Goal: Transaction & Acquisition: Purchase product/service

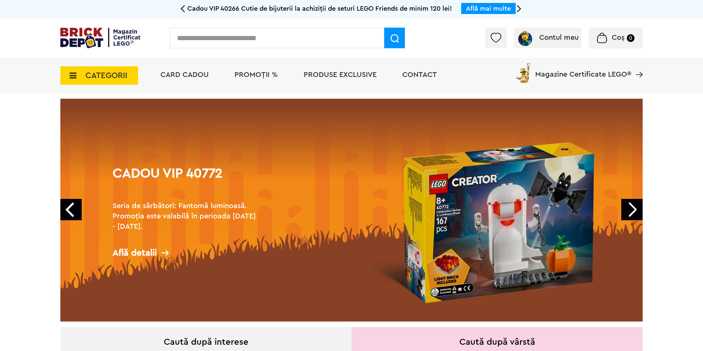
click at [254, 75] on span "PROMOȚII %" at bounding box center [255, 74] width 43 height 7
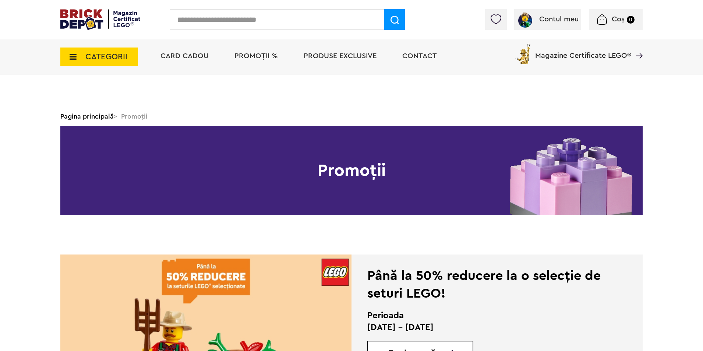
scroll to position [110, 0]
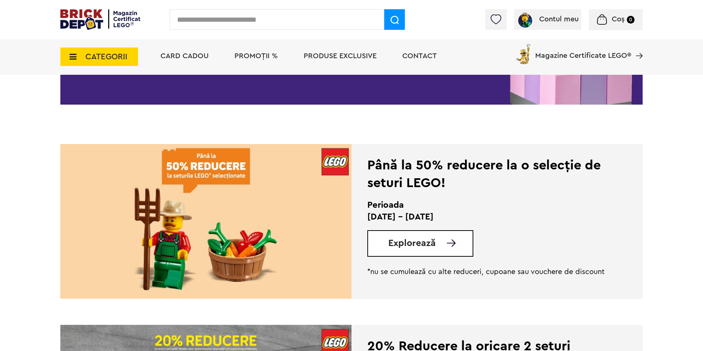
click at [231, 205] on img at bounding box center [205, 221] width 291 height 155
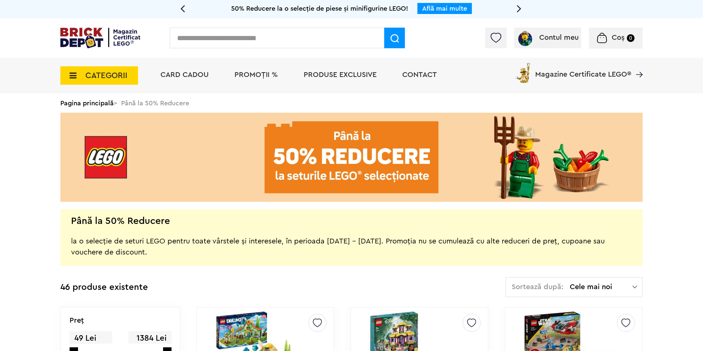
click at [258, 76] on span "PROMOȚII %" at bounding box center [255, 74] width 43 height 7
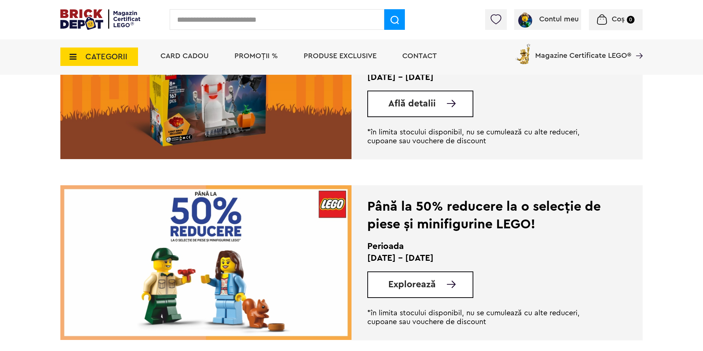
scroll to position [1215, 0]
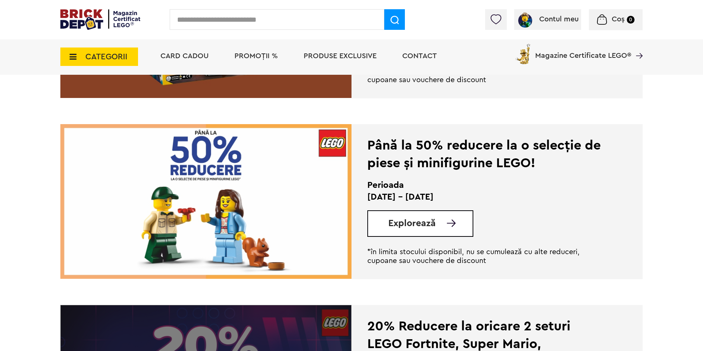
click at [247, 209] on img at bounding box center [205, 201] width 291 height 155
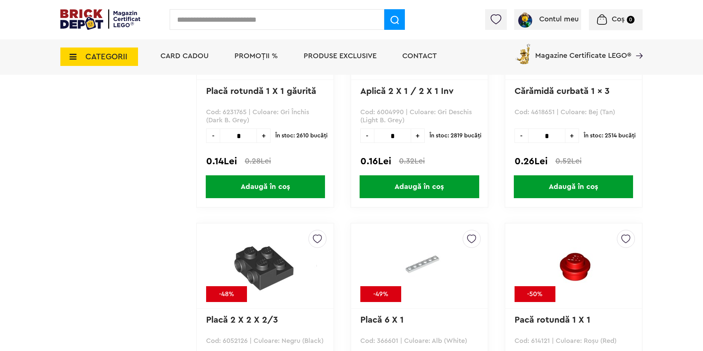
scroll to position [3828, 0]
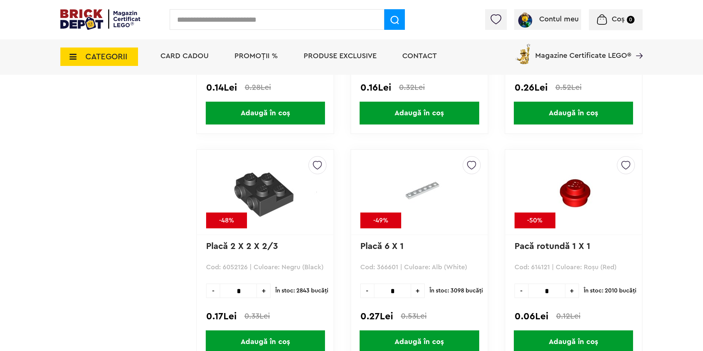
click at [401, 293] on input "*" at bounding box center [392, 290] width 37 height 14
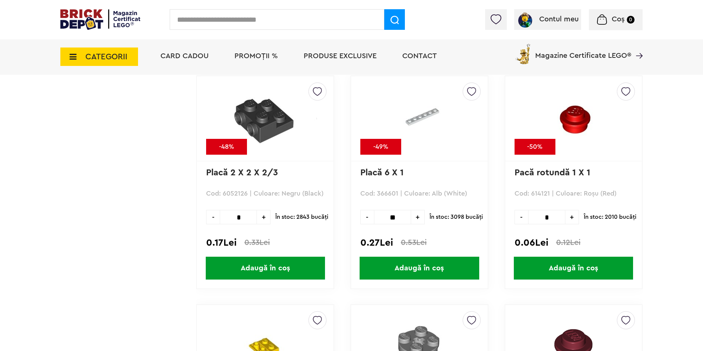
type input "**"
click at [415, 267] on span "Adaugă în coș" at bounding box center [419, 268] width 119 height 23
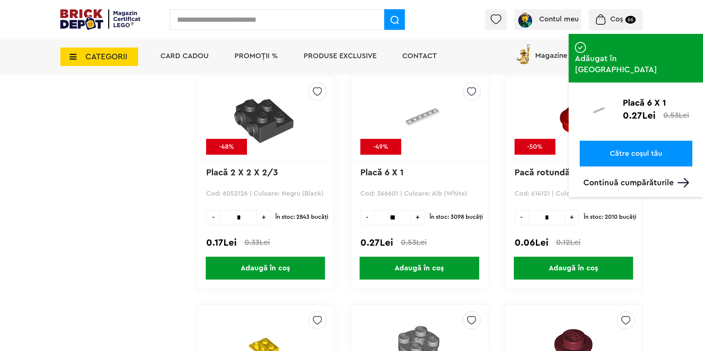
click at [618, 18] on span "Coș" at bounding box center [616, 18] width 13 height 7
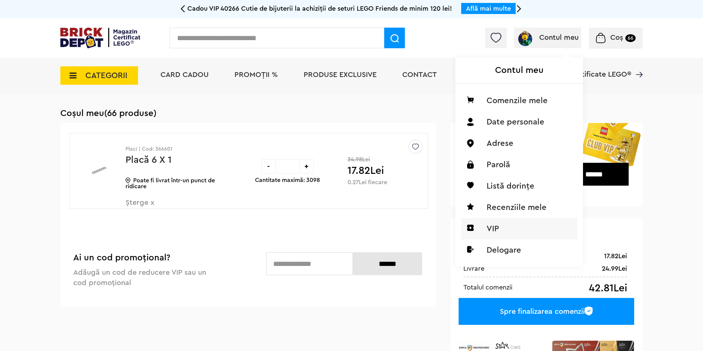
click at [490, 232] on li "VIP" at bounding box center [519, 228] width 116 height 21
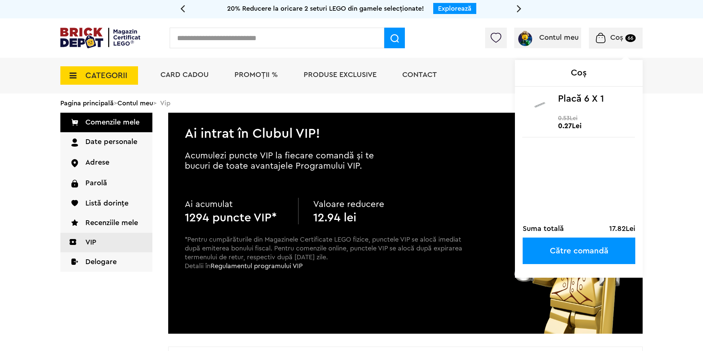
click at [617, 40] on span "Coș" at bounding box center [616, 37] width 13 height 7
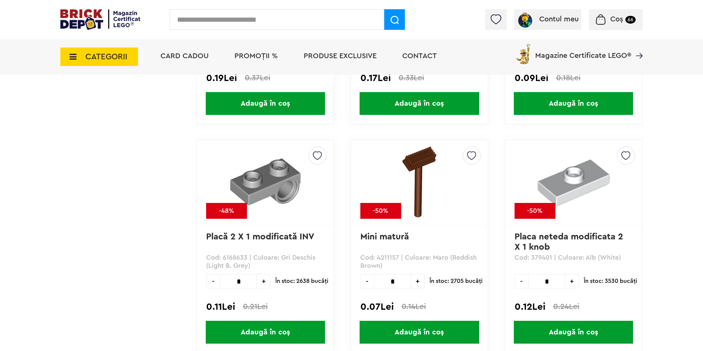
scroll to position [5006, 0]
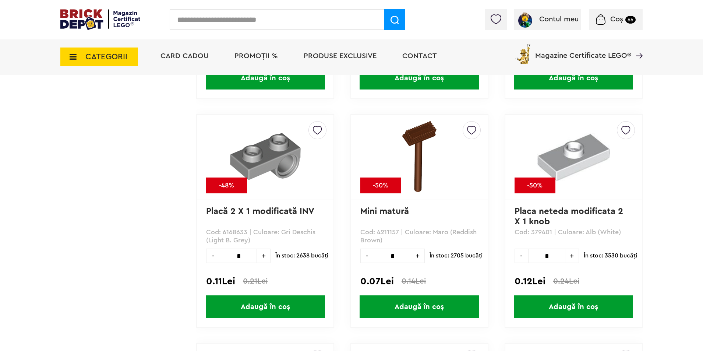
click at [551, 258] on input "*" at bounding box center [546, 255] width 37 height 14
type input "***"
click at [564, 302] on span "Adaugă în coș" at bounding box center [573, 306] width 119 height 23
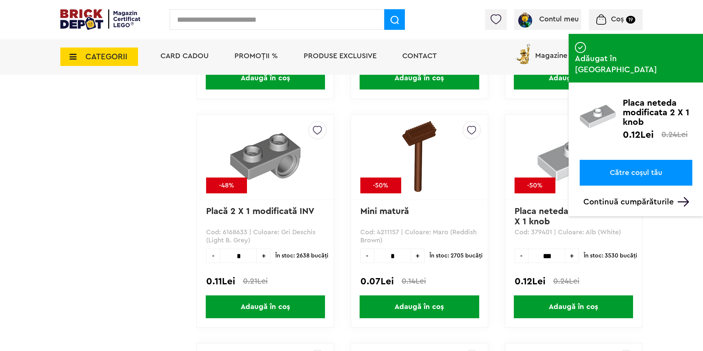
click at [618, 17] on span "Coș" at bounding box center [617, 18] width 13 height 7
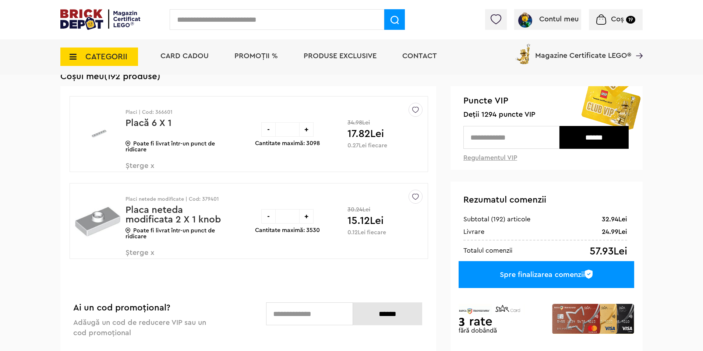
scroll to position [37, 0]
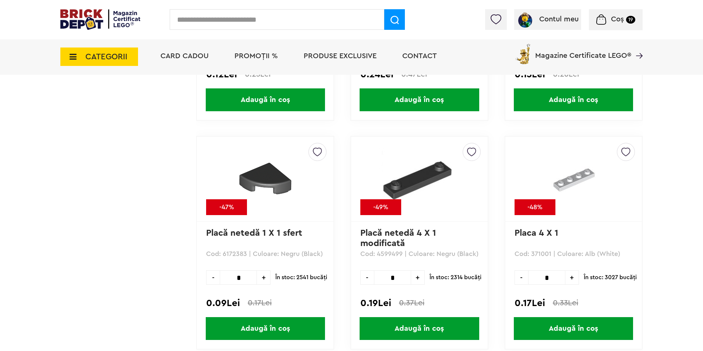
scroll to position [6368, 0]
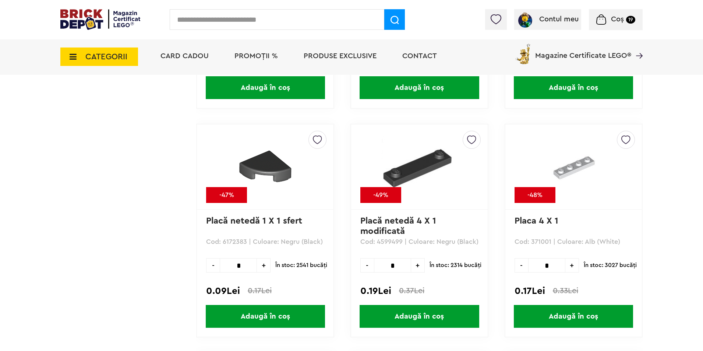
drag, startPoint x: 554, startPoint y: 270, endPoint x: 560, endPoint y: 269, distance: 6.3
click at [560, 271] on input "*" at bounding box center [546, 265] width 37 height 14
type input "***"
click at [573, 321] on span "Adaugă în coș" at bounding box center [573, 316] width 119 height 23
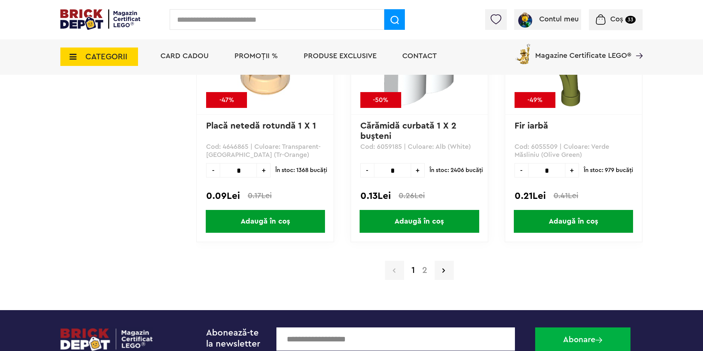
scroll to position [7215, 0]
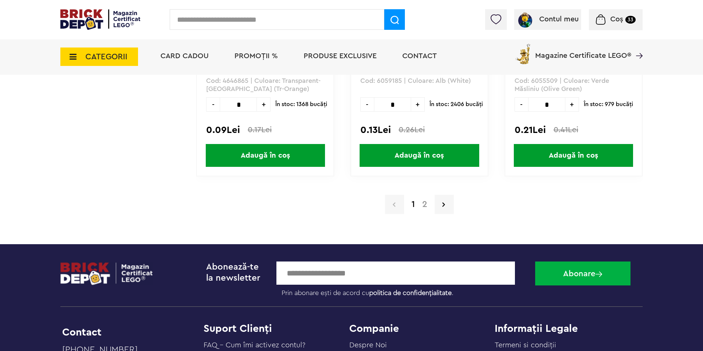
click at [423, 206] on link "2" at bounding box center [425, 204] width 13 height 9
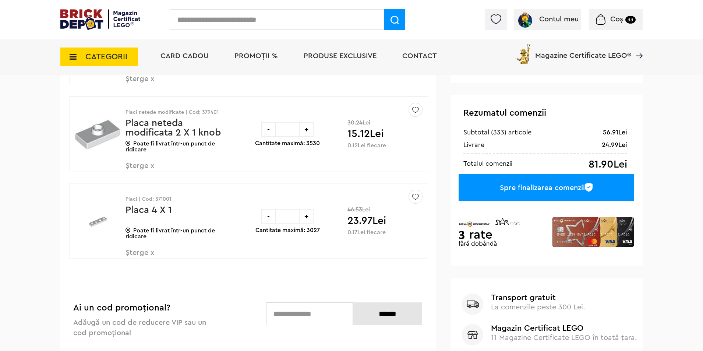
scroll to position [74, 0]
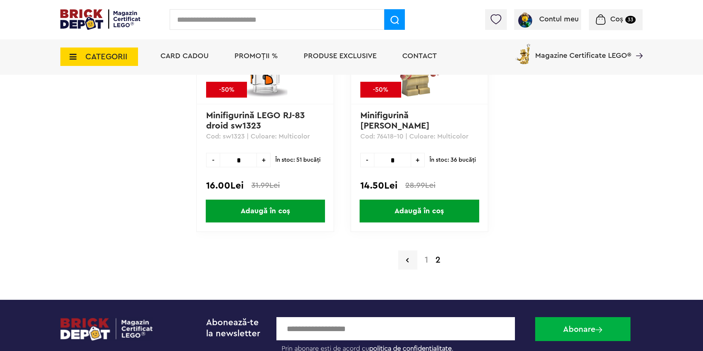
scroll to position [1878, 0]
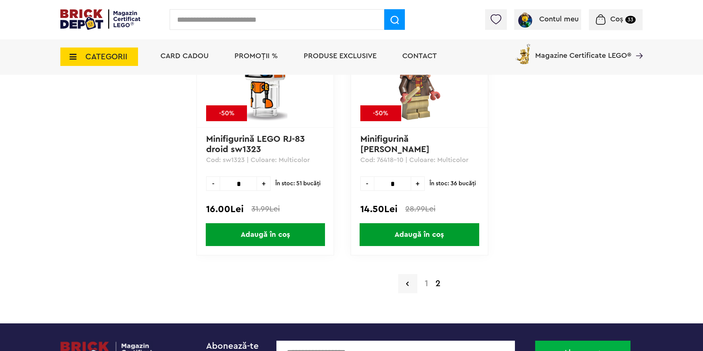
click at [424, 282] on link "1" at bounding box center [426, 283] width 11 height 9
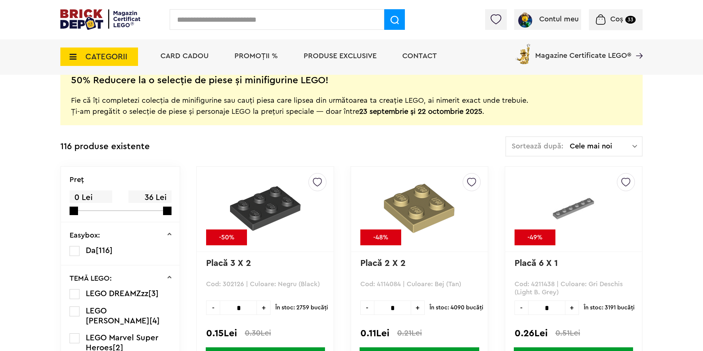
scroll to position [221, 0]
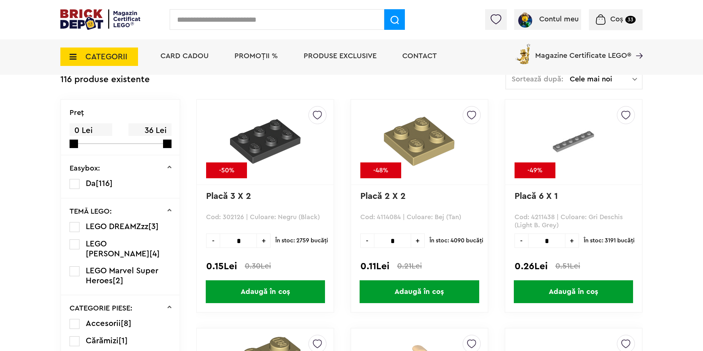
drag, startPoint x: 235, startPoint y: 239, endPoint x: 250, endPoint y: 241, distance: 14.9
click at [250, 241] on input "*" at bounding box center [238, 240] width 37 height 14
type input "**"
click at [279, 293] on span "Adaugă în coș" at bounding box center [265, 291] width 119 height 23
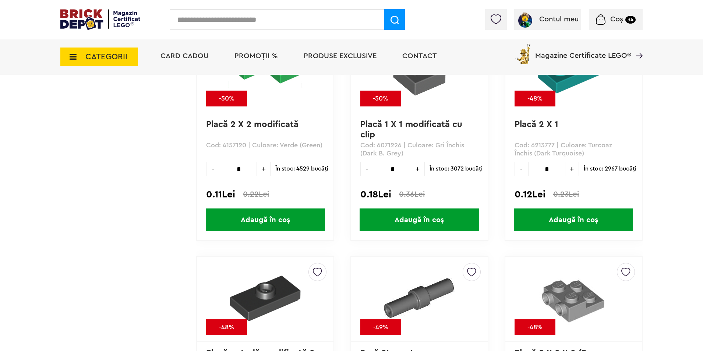
scroll to position [1583, 0]
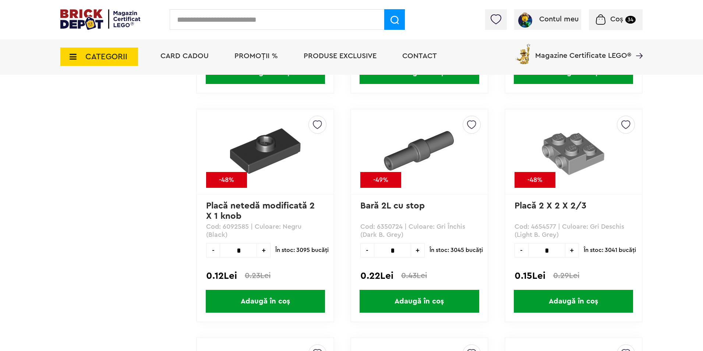
drag, startPoint x: 236, startPoint y: 250, endPoint x: 246, endPoint y: 251, distance: 10.0
click at [244, 251] on input "*" at bounding box center [238, 250] width 37 height 14
type input "**"
click at [264, 307] on span "Adaugă în coș" at bounding box center [265, 301] width 119 height 23
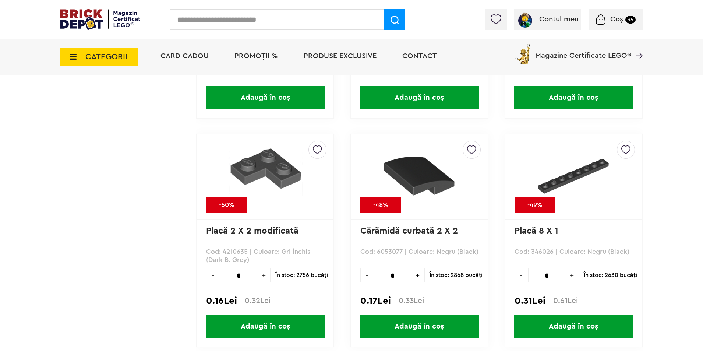
scroll to position [4344, 0]
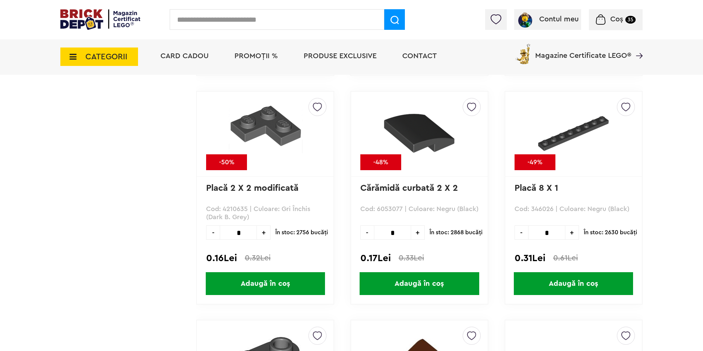
drag, startPoint x: 543, startPoint y: 234, endPoint x: 553, endPoint y: 236, distance: 10.6
click at [551, 236] on input "*" at bounding box center [546, 232] width 37 height 14
type input "**"
click at [569, 284] on span "Adaugă în coș" at bounding box center [573, 283] width 119 height 23
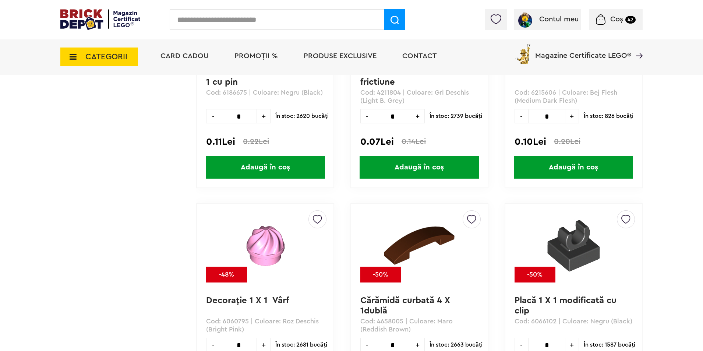
scroll to position [5448, 0]
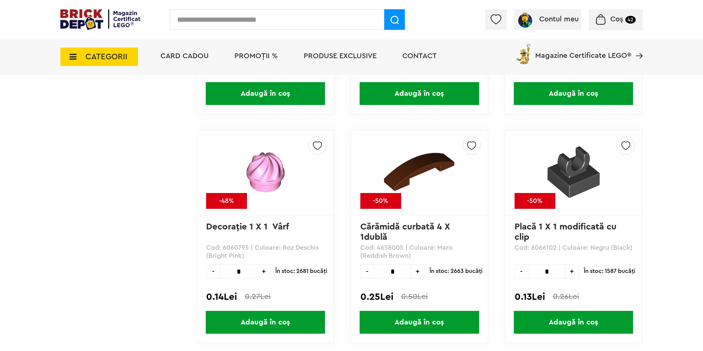
drag, startPoint x: 547, startPoint y: 275, endPoint x: 555, endPoint y: 277, distance: 8.1
click at [555, 277] on input "*" at bounding box center [546, 271] width 37 height 14
type input "*"
click at [569, 325] on span "Adaugă în coș" at bounding box center [573, 322] width 119 height 23
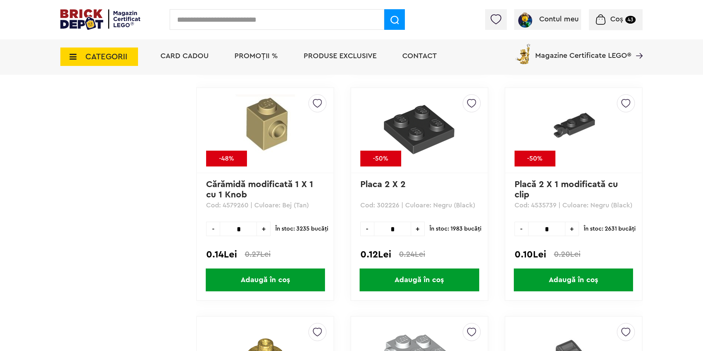
scroll to position [5706, 0]
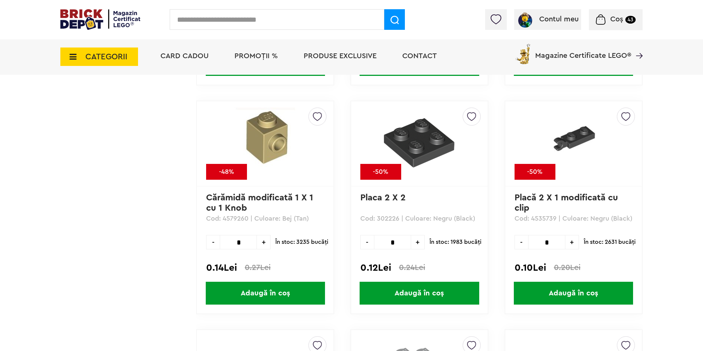
drag, startPoint x: 397, startPoint y: 243, endPoint x: 407, endPoint y: 242, distance: 9.6
click at [408, 243] on input "*" at bounding box center [392, 242] width 37 height 14
type input "**"
click at [418, 295] on span "Adaugă în coș" at bounding box center [419, 293] width 119 height 23
drag, startPoint x: 564, startPoint y: 248, endPoint x: 559, endPoint y: 245, distance: 6.3
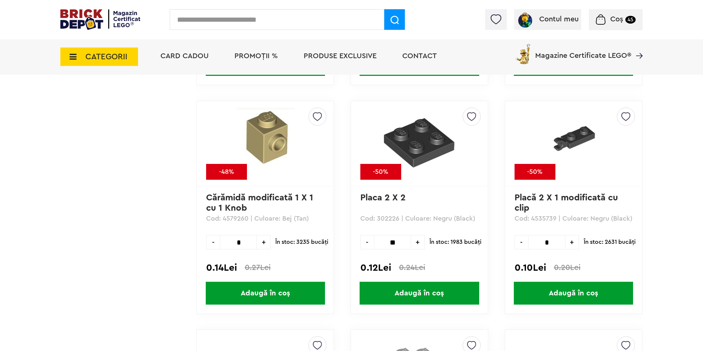
click at [566, 248] on div "- * +" at bounding box center [547, 242] width 64 height 14
type input "**"
click at [574, 290] on span "Adaugă în coș" at bounding box center [573, 293] width 119 height 23
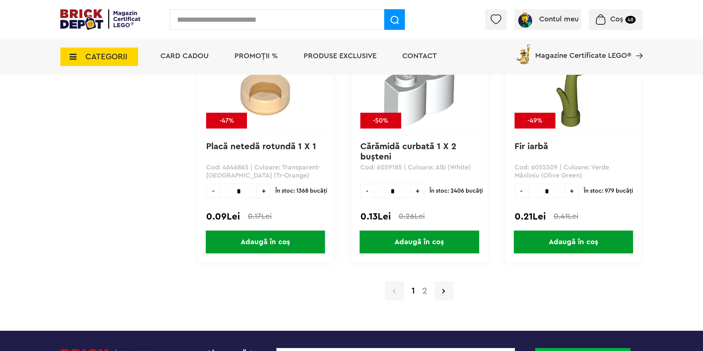
scroll to position [7178, 0]
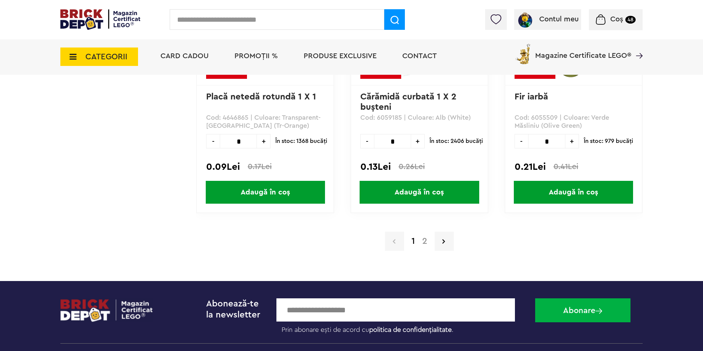
click at [424, 239] on link "2" at bounding box center [425, 241] width 13 height 9
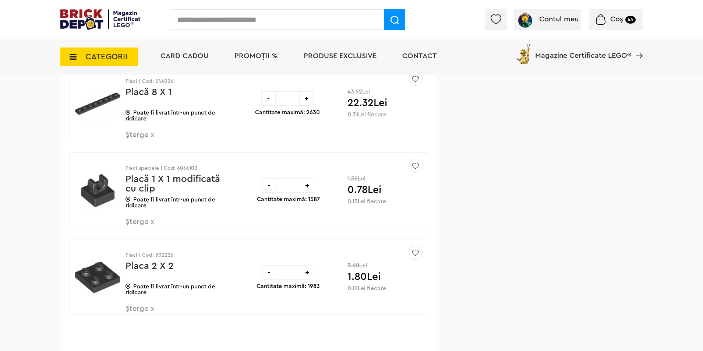
scroll to position [552, 0]
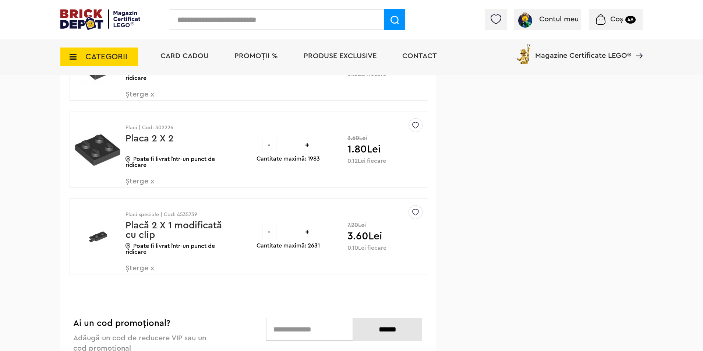
scroll to position [699, 0]
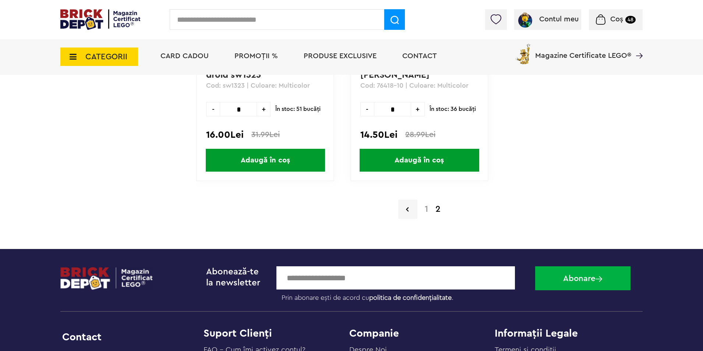
scroll to position [2025, 0]
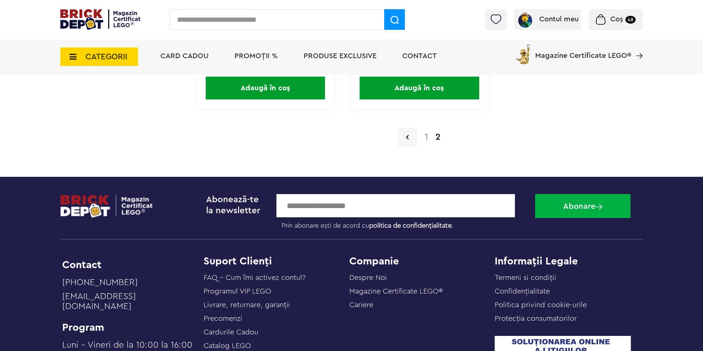
click at [426, 134] on link "1" at bounding box center [426, 137] width 11 height 9
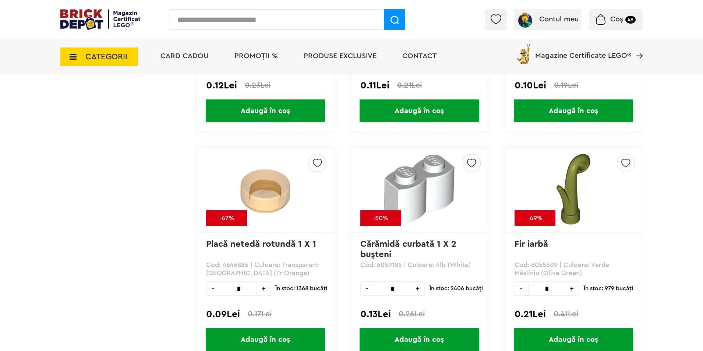
scroll to position [7178, 0]
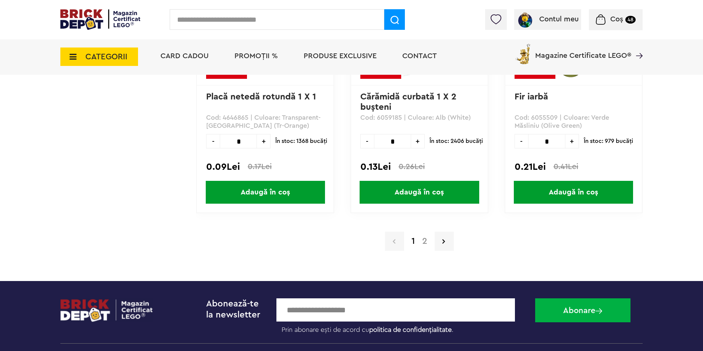
click at [426, 241] on link "2" at bounding box center [425, 241] width 13 height 9
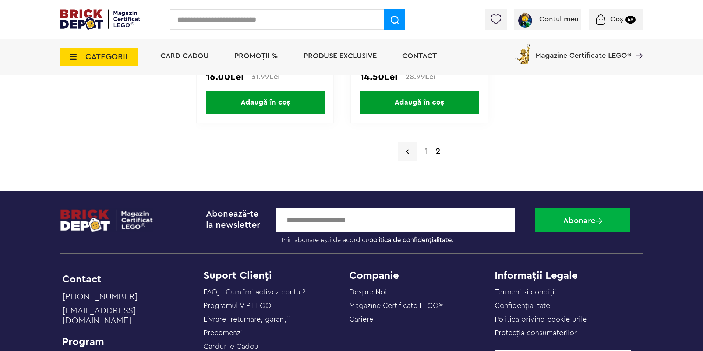
scroll to position [2000, 0]
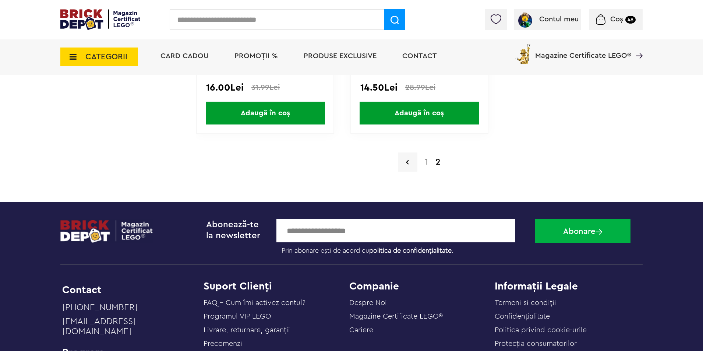
click at [427, 163] on link "1" at bounding box center [426, 162] width 11 height 9
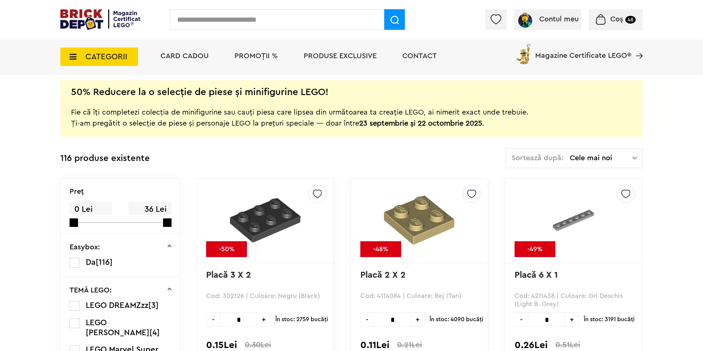
scroll to position [184, 0]
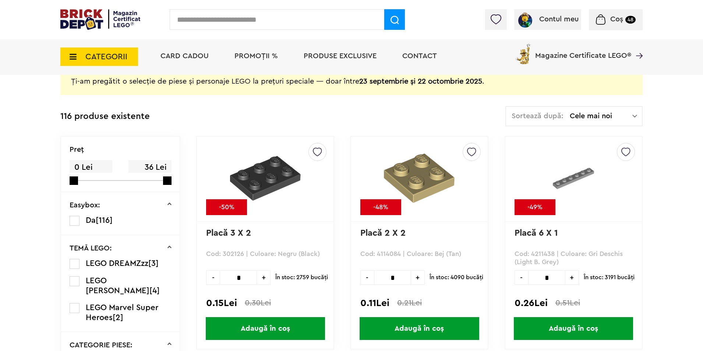
drag, startPoint x: 551, startPoint y: 279, endPoint x: 574, endPoint y: 281, distance: 23.3
click at [554, 279] on input "*" at bounding box center [546, 277] width 37 height 14
type input "*"
click at [559, 329] on span "Adaugă în coș" at bounding box center [573, 328] width 119 height 23
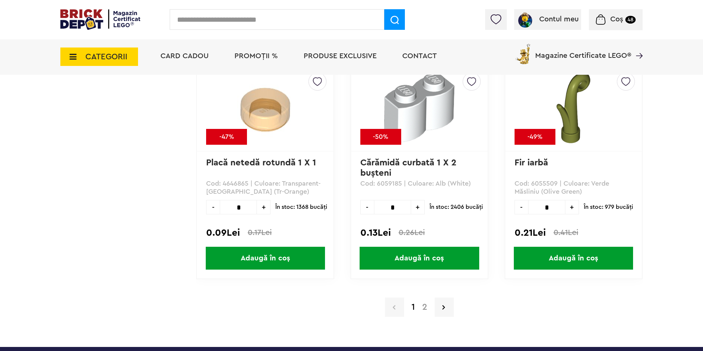
scroll to position [7215, 0]
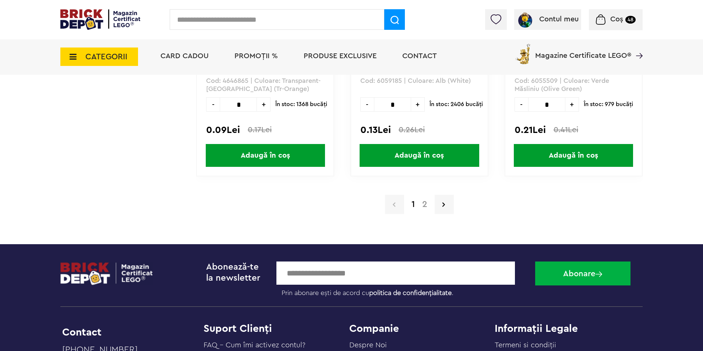
click at [423, 204] on link "2" at bounding box center [425, 204] width 13 height 9
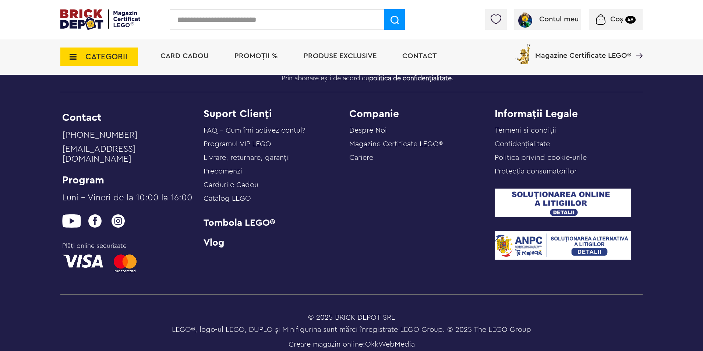
scroll to position [1952, 0]
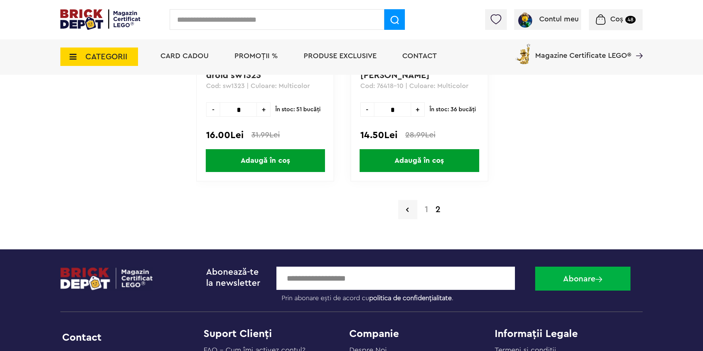
click at [426, 209] on link "1" at bounding box center [426, 209] width 11 height 9
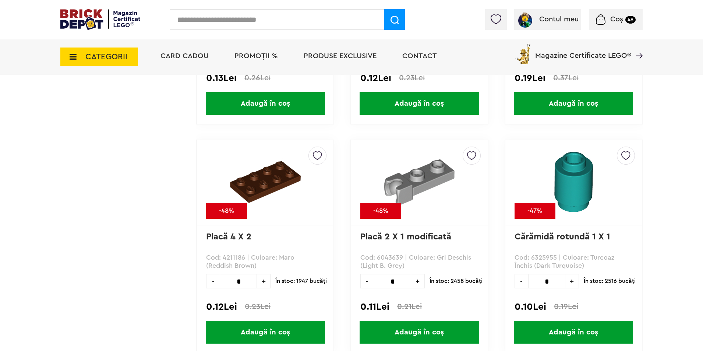
scroll to position [6810, 0]
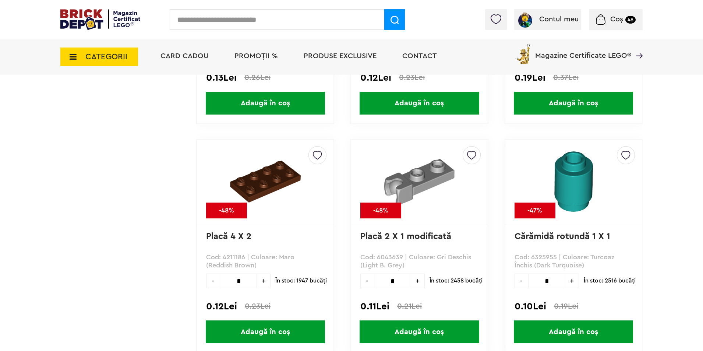
drag, startPoint x: 242, startPoint y: 281, endPoint x: 248, endPoint y: 281, distance: 5.5
click at [253, 283] on input "*" at bounding box center [238, 281] width 37 height 14
type input "**"
click at [271, 329] on span "Adaugă în coș" at bounding box center [265, 331] width 119 height 23
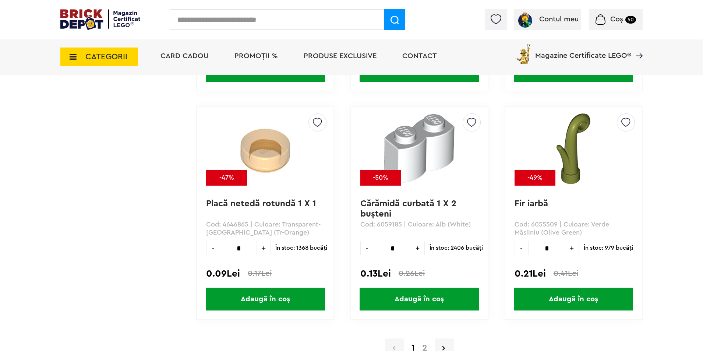
scroll to position [7141, 0]
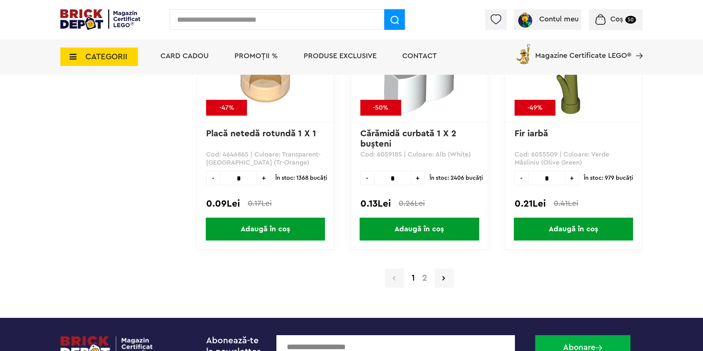
click at [422, 279] on link "2" at bounding box center [425, 278] width 13 height 9
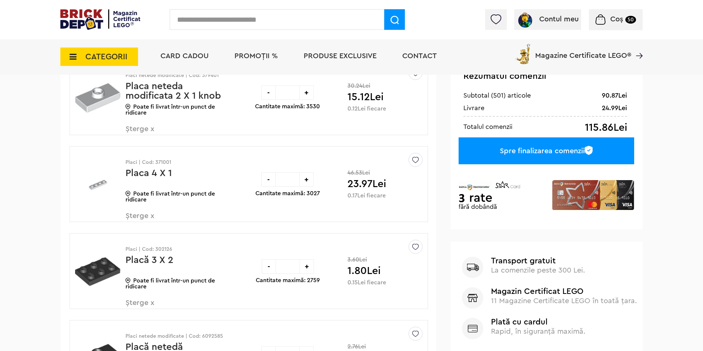
scroll to position [147, 0]
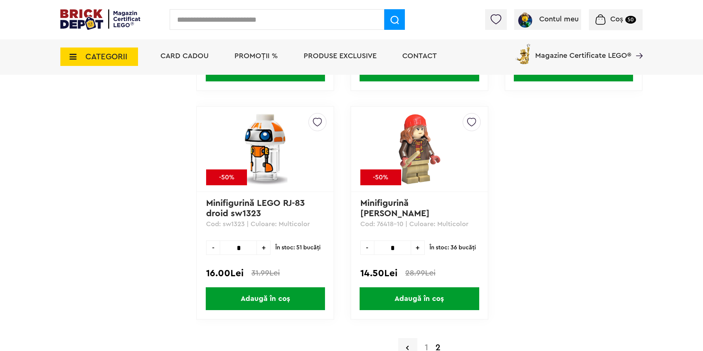
scroll to position [1981, 0]
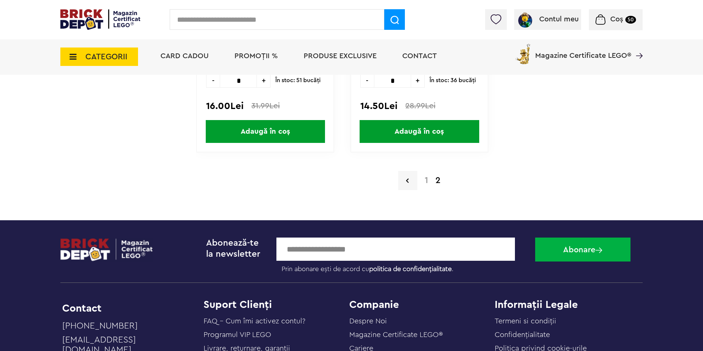
click at [427, 178] on link "1" at bounding box center [426, 180] width 11 height 9
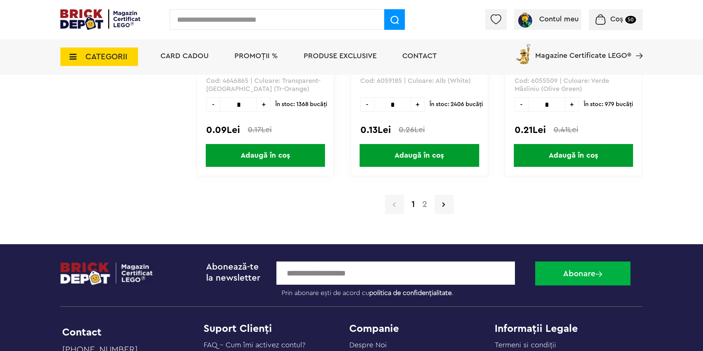
scroll to position [7289, 0]
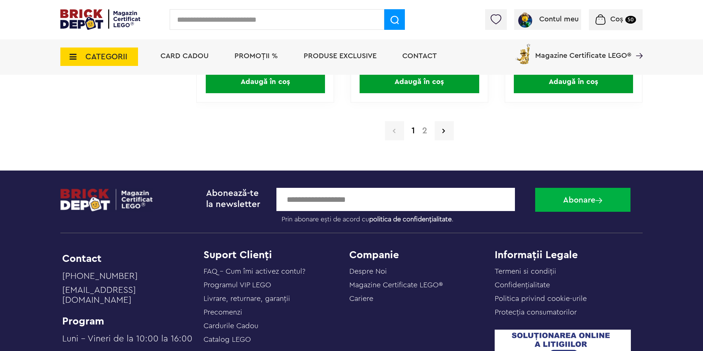
click at [425, 131] on link "2" at bounding box center [425, 130] width 13 height 9
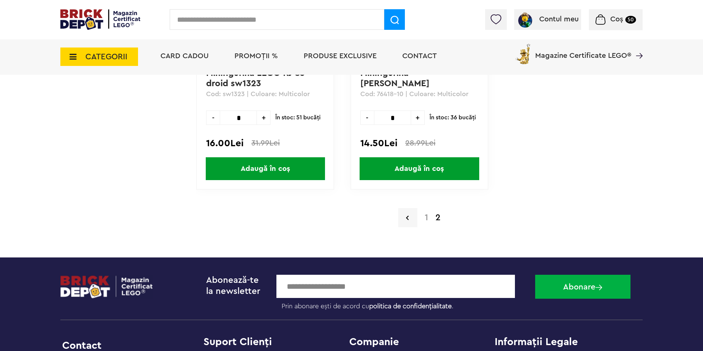
scroll to position [1947, 0]
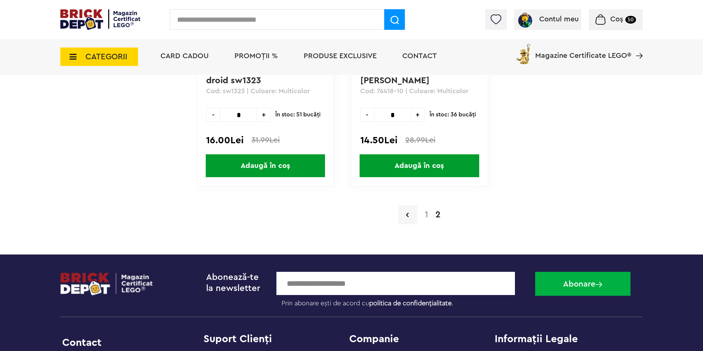
click at [426, 213] on link "1" at bounding box center [426, 214] width 11 height 9
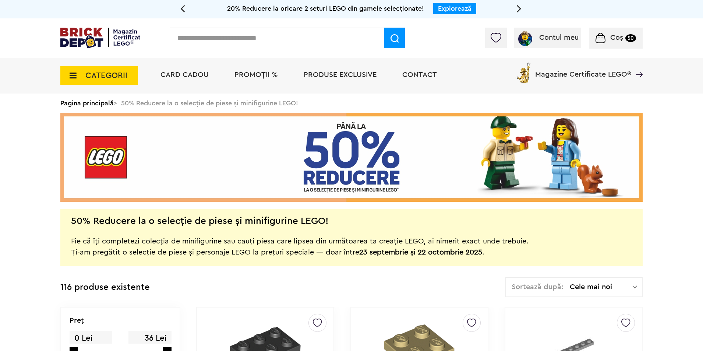
click at [612, 40] on span "Coș" at bounding box center [616, 37] width 13 height 7
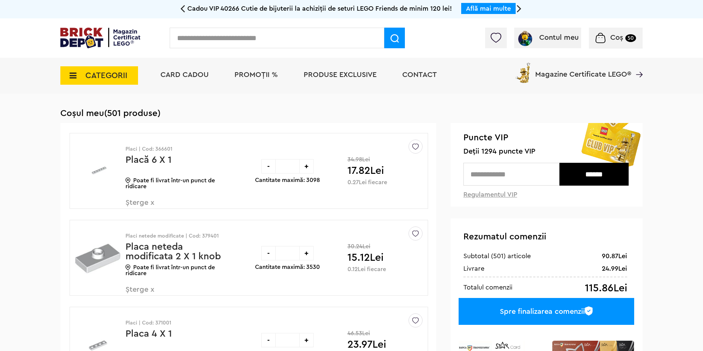
click at [240, 40] on input "text" at bounding box center [277, 38] width 215 height 21
type input "****"
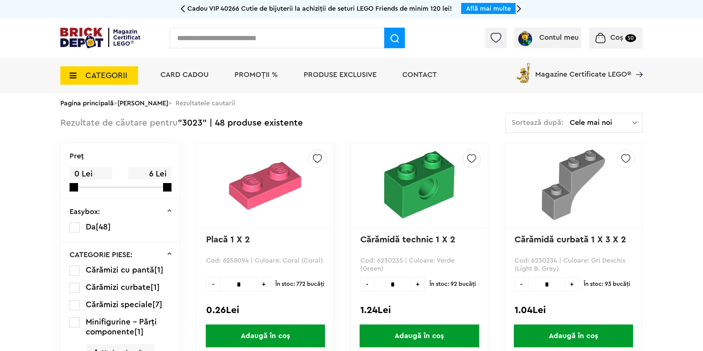
click at [283, 183] on img at bounding box center [265, 185] width 92 height 72
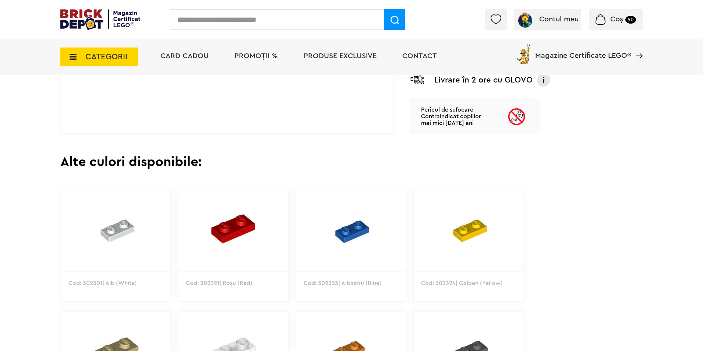
scroll to position [368, 0]
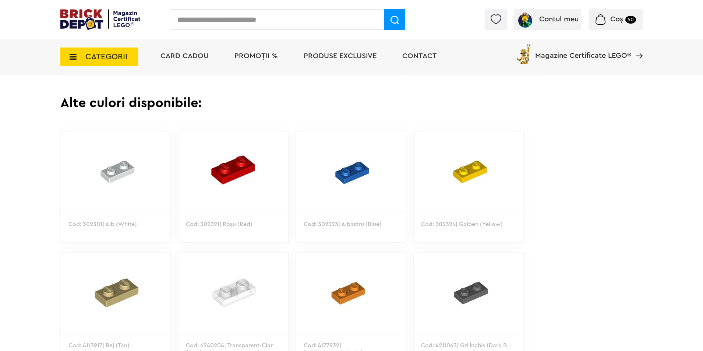
click at [119, 166] on img at bounding box center [115, 171] width 109 height 81
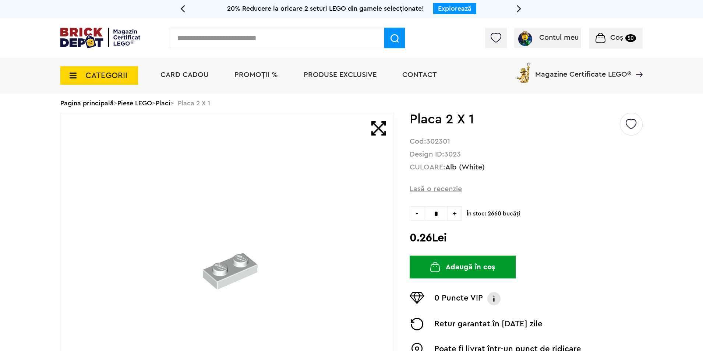
click at [211, 53] on div "Contul meu Contul meu Comenzile mele Date personale Adrese Parolă Listă dorințe…" at bounding box center [351, 37] width 703 height 39
click at [214, 45] on input "text" at bounding box center [277, 38] width 215 height 21
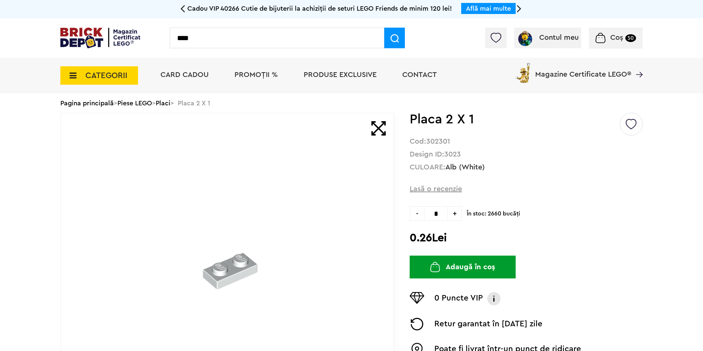
type input "****"
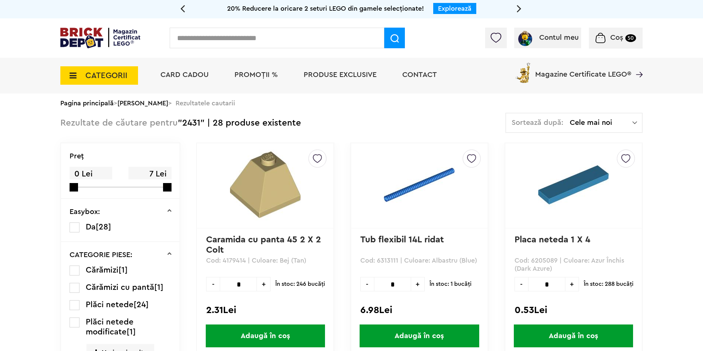
click at [568, 188] on img at bounding box center [573, 184] width 71 height 71
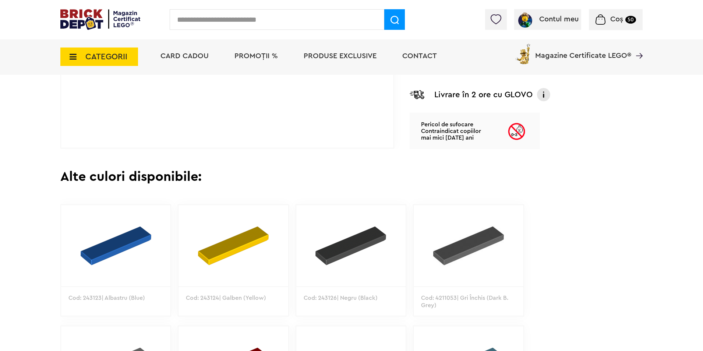
scroll to position [184, 0]
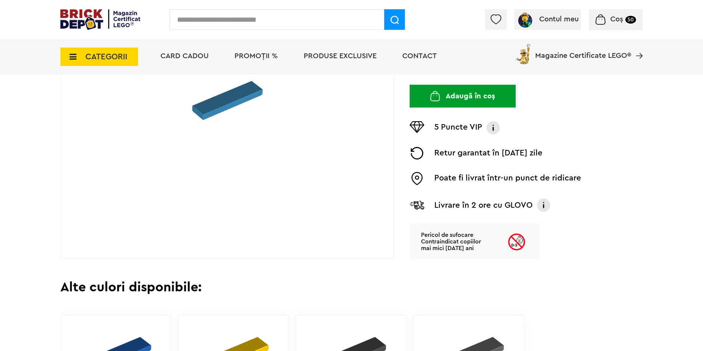
click at [289, 24] on input "text" at bounding box center [277, 19] width 215 height 21
type input "****"
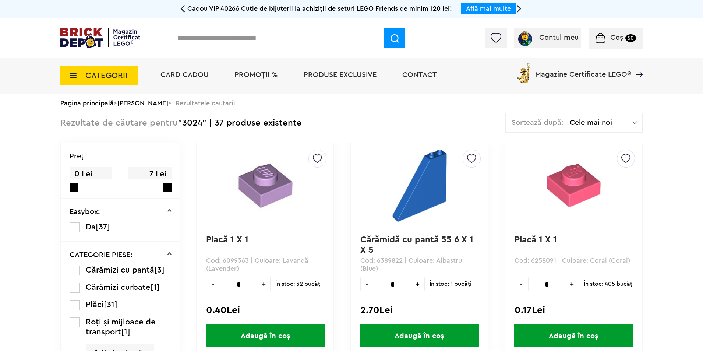
click at [257, 195] on img at bounding box center [265, 185] width 92 height 72
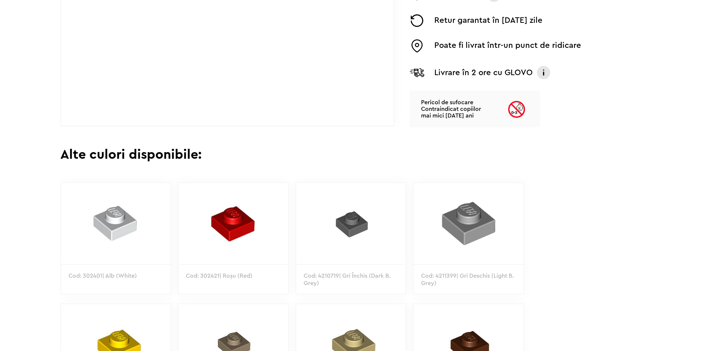
scroll to position [313, 0]
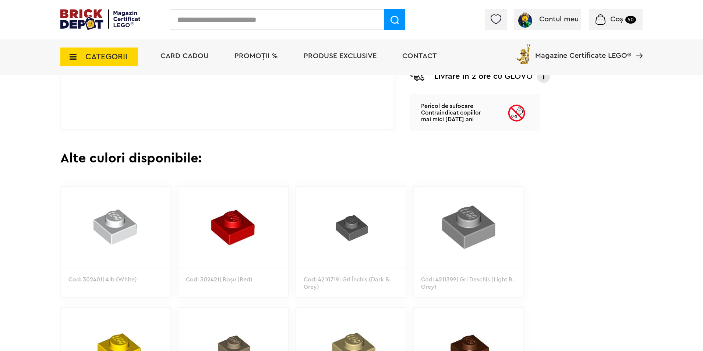
click at [118, 222] on img at bounding box center [115, 227] width 109 height 81
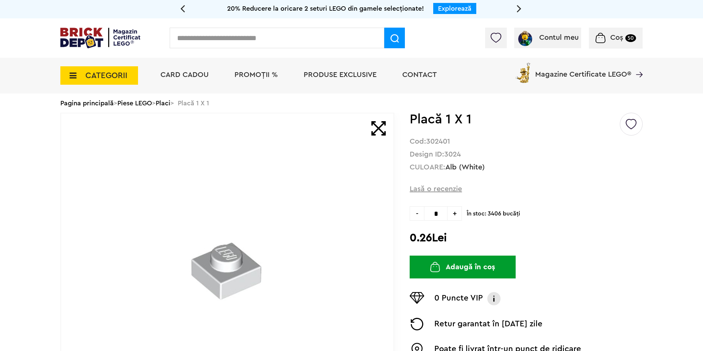
paste input "*****"
type input "*****"
click at [391, 37] on img at bounding box center [395, 38] width 8 height 8
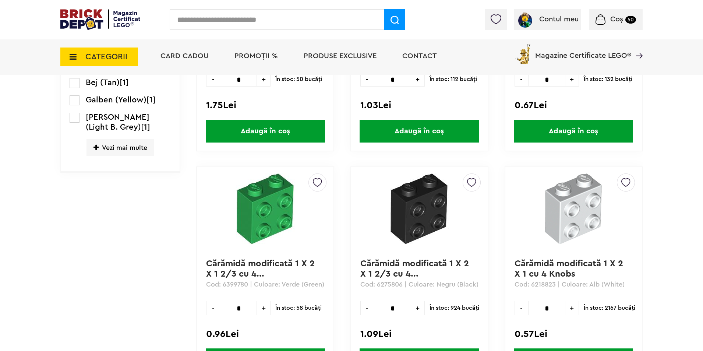
scroll to position [331, 0]
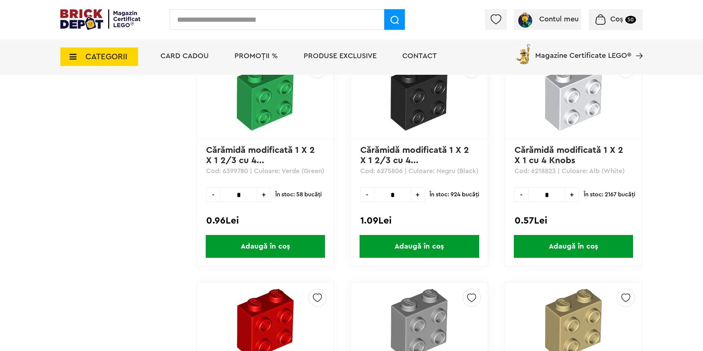
click at [566, 105] on img at bounding box center [573, 95] width 71 height 71
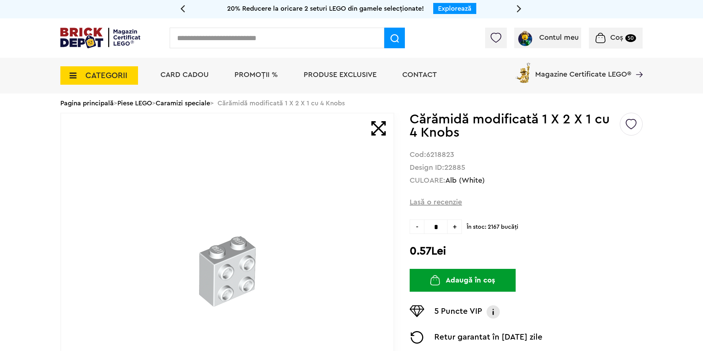
drag, startPoint x: 430, startPoint y: 225, endPoint x: 445, endPoint y: 227, distance: 14.5
click at [445, 227] on input "*" at bounding box center [436, 226] width 24 height 14
type input "***"
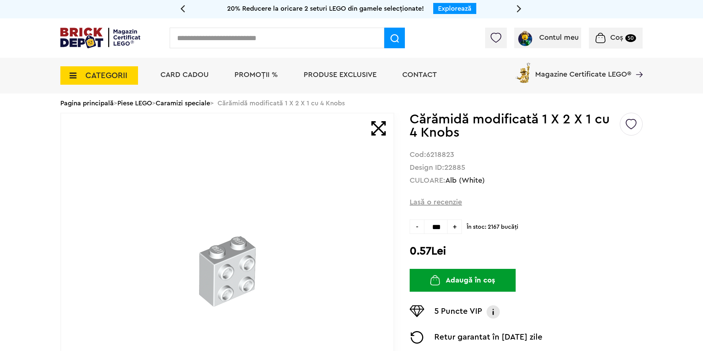
type input "***"
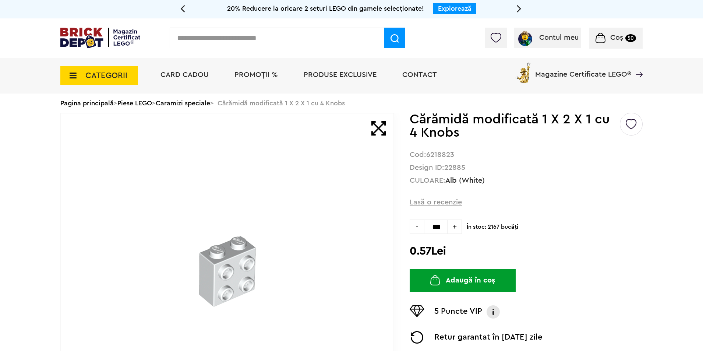
scroll to position [0, 0]
click at [465, 281] on button "Adaugă în coș" at bounding box center [463, 280] width 106 height 23
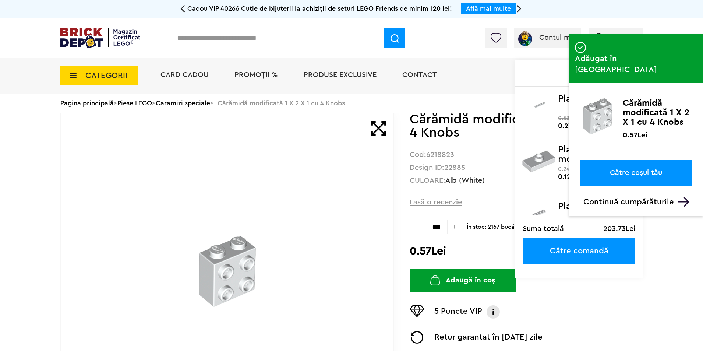
click at [617, 29] on div "Coș (69) Coș Placă 6 X 1 0.27Lei 0.53Lei Placa neteda modificata 2 X 1 knob 0.1…" at bounding box center [616, 38] width 54 height 21
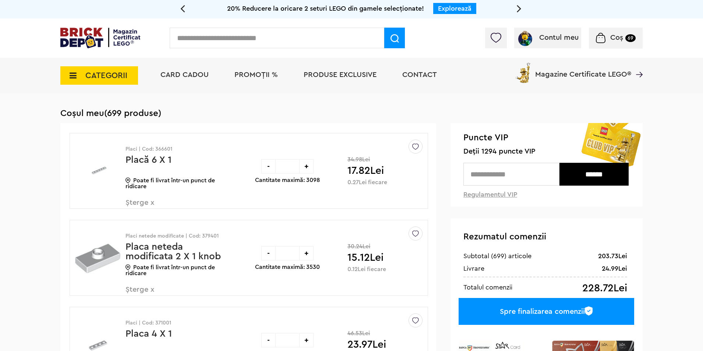
paste input "*****"
type input "*****"
click at [398, 38] on img at bounding box center [395, 38] width 8 height 8
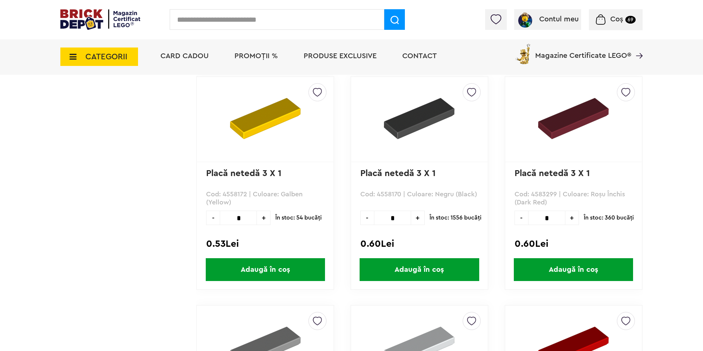
scroll to position [1178, 0]
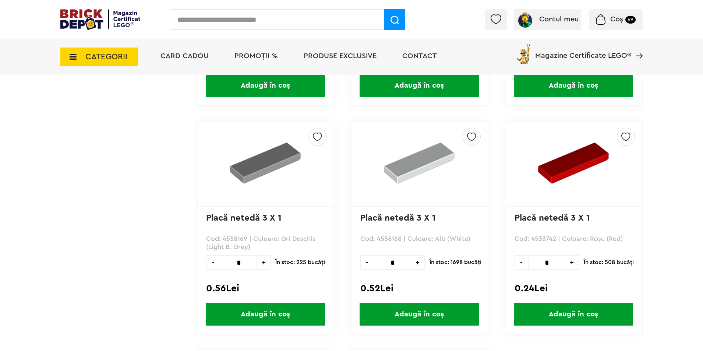
click at [405, 177] on img at bounding box center [419, 163] width 71 height 71
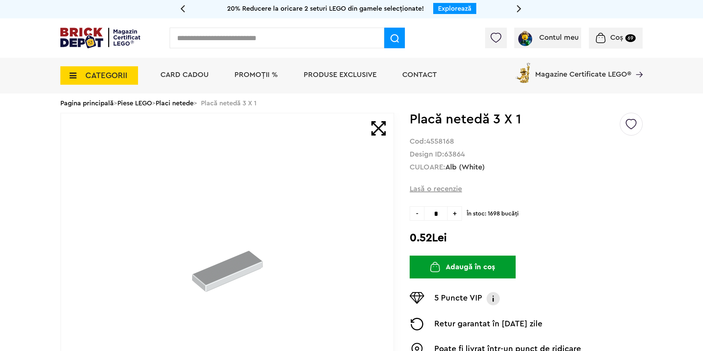
click at [253, 39] on input "text" at bounding box center [277, 38] width 215 height 21
type input "****"
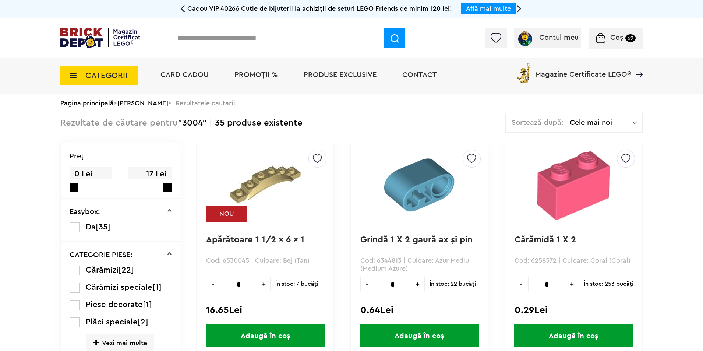
click at [550, 186] on img at bounding box center [574, 185] width 92 height 72
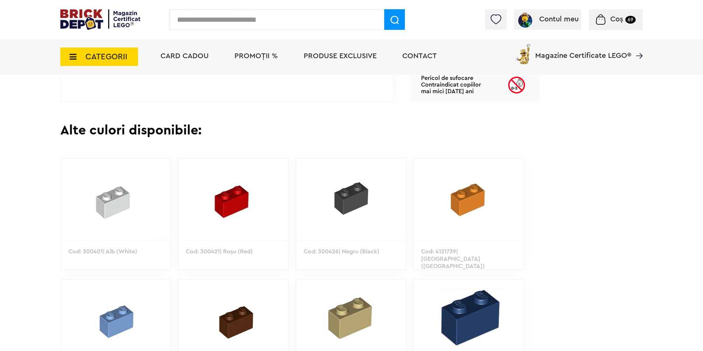
scroll to position [405, 0]
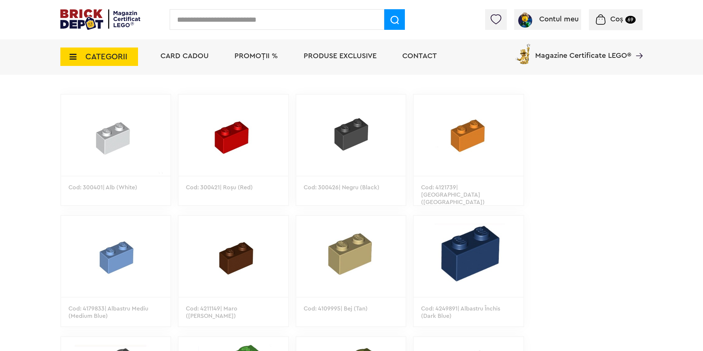
click at [104, 139] on img at bounding box center [115, 135] width 109 height 81
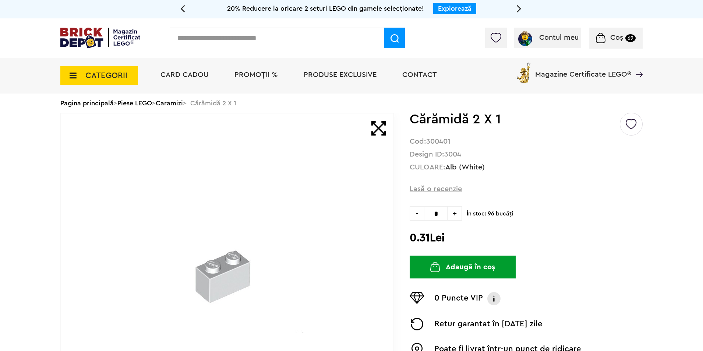
paste input "****"
type input "****"
click at [396, 38] on img at bounding box center [395, 38] width 8 height 8
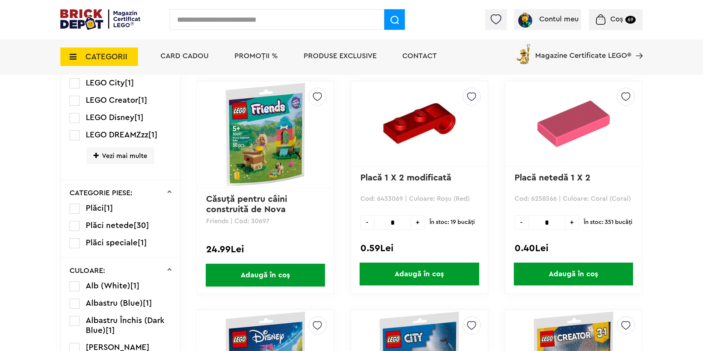
scroll to position [258, 0]
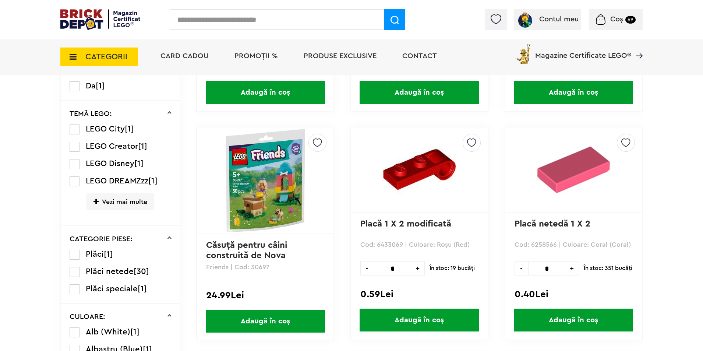
click at [541, 186] on img at bounding box center [574, 170] width 92 height 72
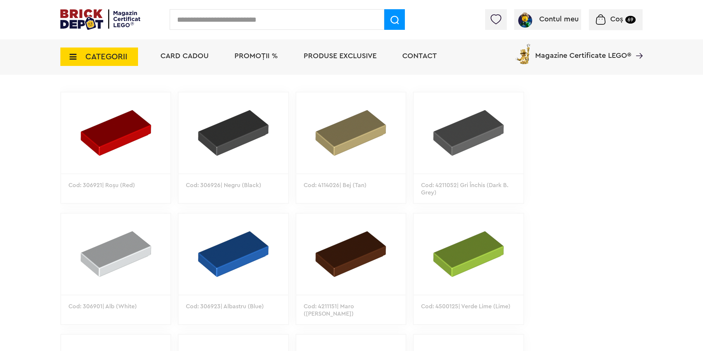
scroll to position [479, 0]
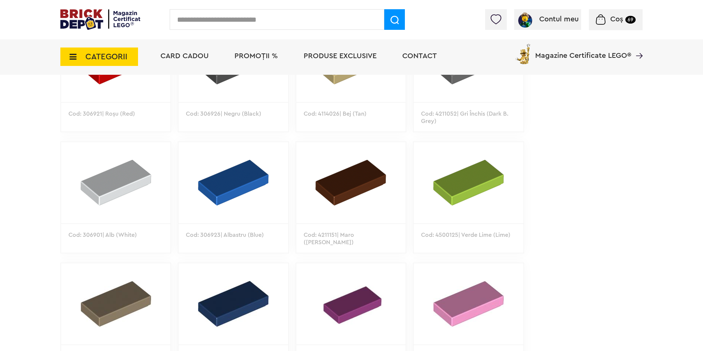
click at [130, 177] on img at bounding box center [115, 182] width 109 height 81
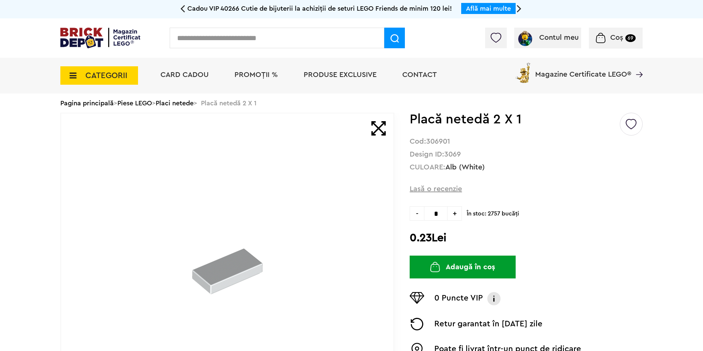
drag, startPoint x: 238, startPoint y: 54, endPoint x: 222, endPoint y: 39, distance: 21.1
paste input "*****"
type input "*****"
click at [393, 36] on img at bounding box center [395, 38] width 8 height 8
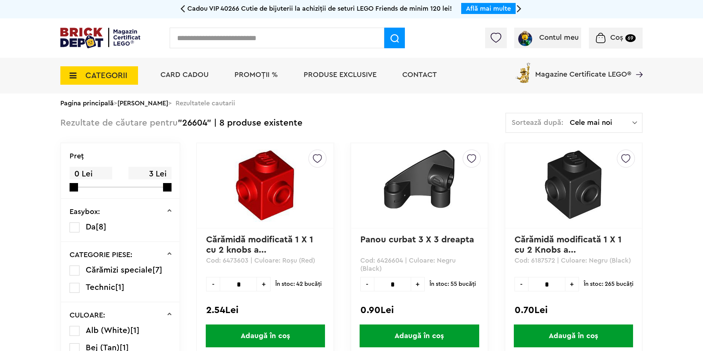
click at [283, 184] on img at bounding box center [265, 185] width 92 height 72
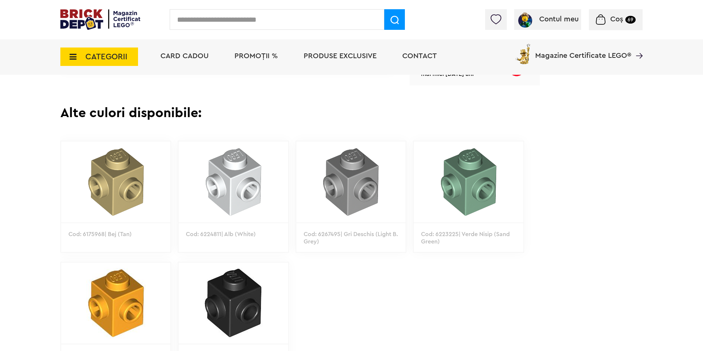
scroll to position [405, 0]
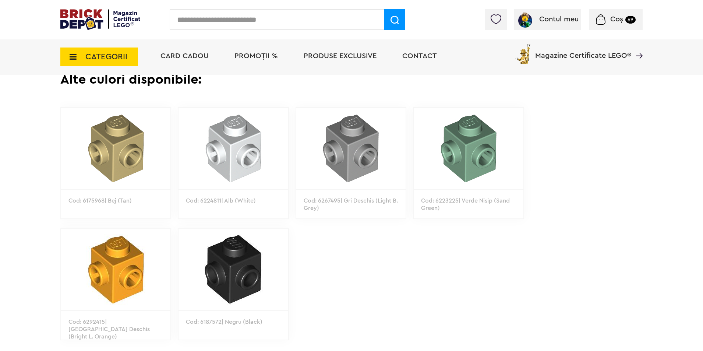
click at [244, 144] on img at bounding box center [233, 148] width 109 height 81
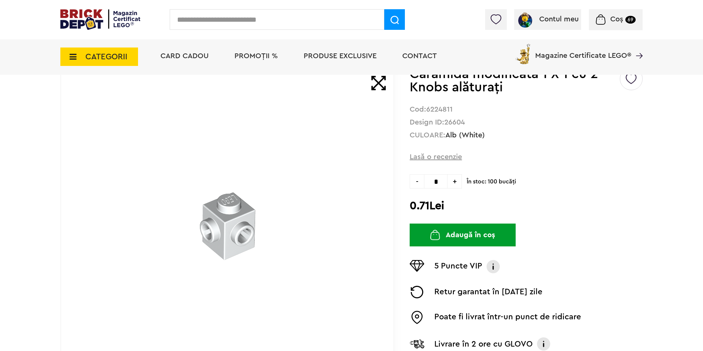
scroll to position [110, 0]
